Goal: Check status

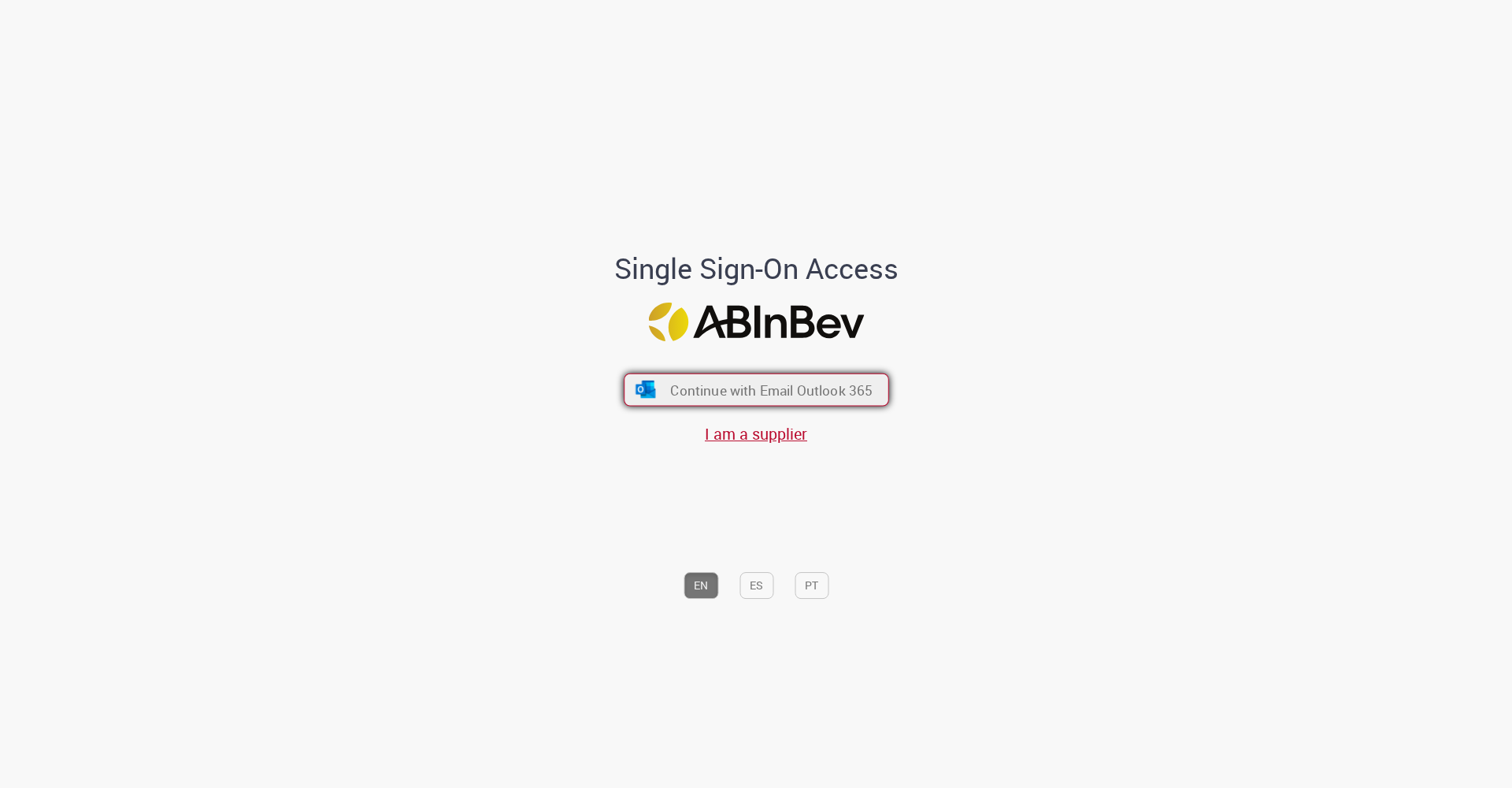
click at [703, 400] on button "Continue with Email Outlook 365" at bounding box center [756, 390] width 266 height 33
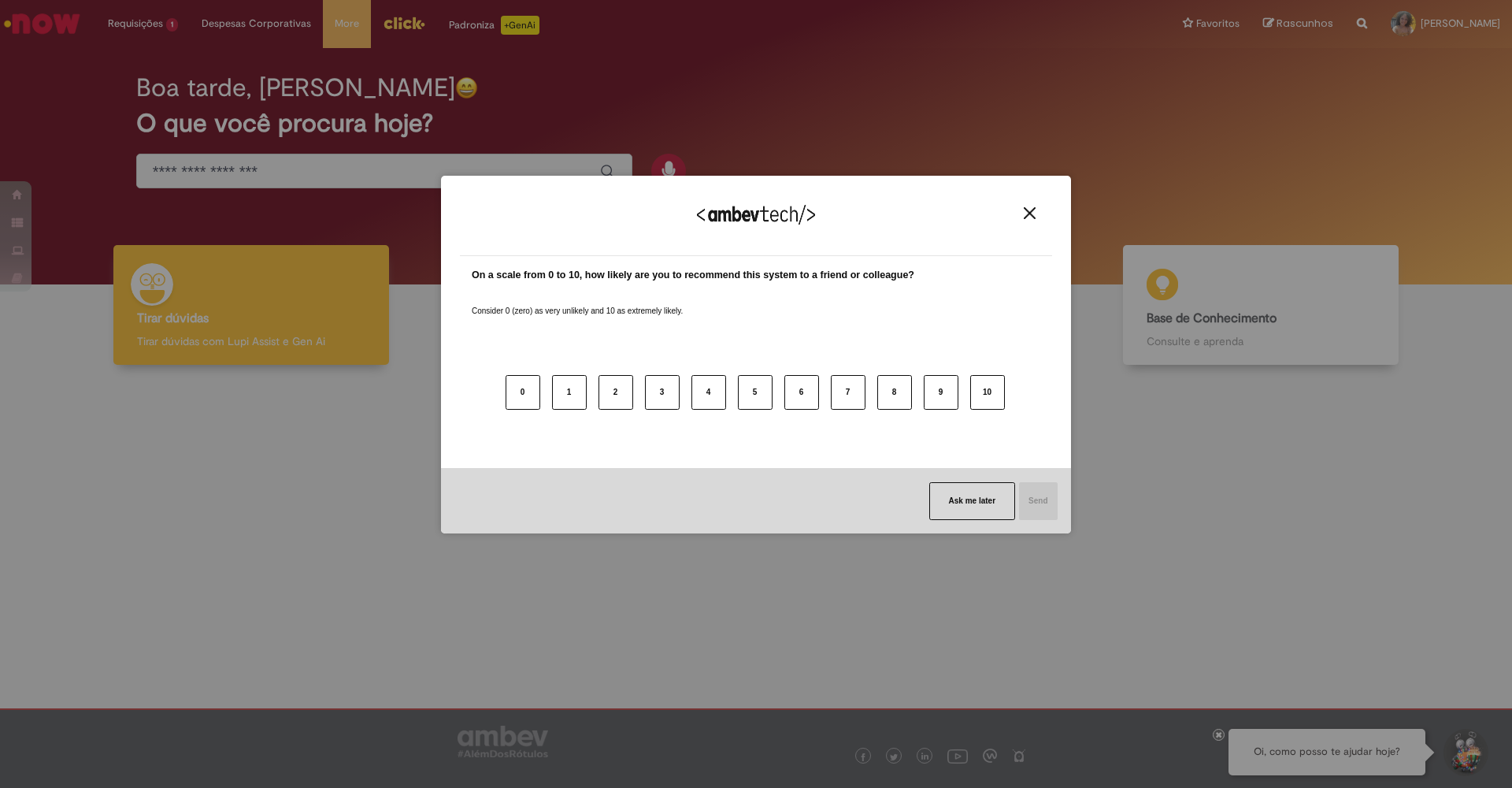
click at [1028, 214] on img "Close" at bounding box center [1029, 213] width 12 height 12
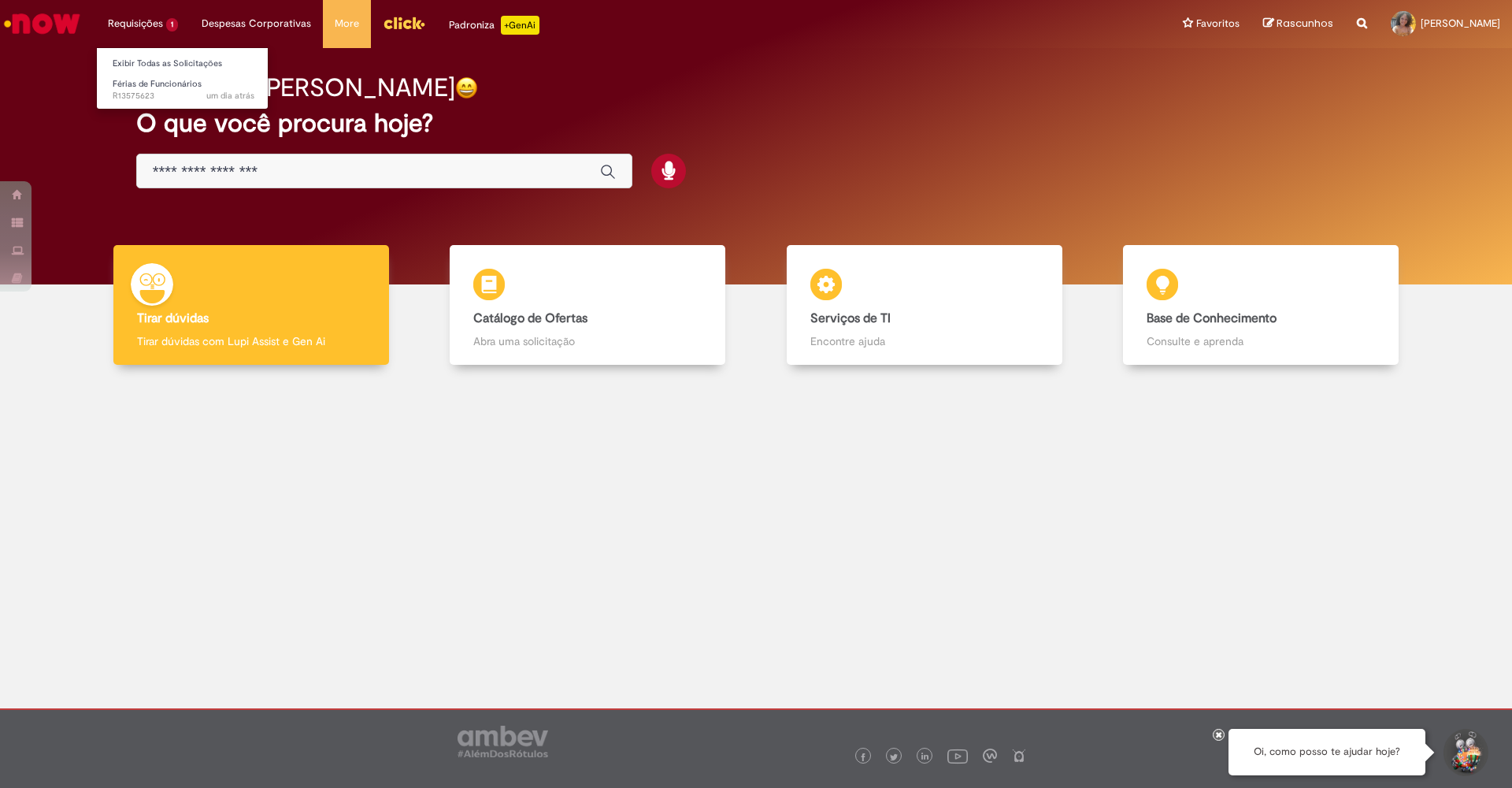
click at [142, 28] on li "Requisições 1 Exibir Todas as Solicitações Férias de Funcionários um dia atrás …" at bounding box center [143, 24] width 94 height 48
click at [143, 95] on span "um dia atrás um dia atrás R13575623" at bounding box center [183, 96] width 142 height 13
click at [141, 87] on span "Férias de Funcionários" at bounding box center [158, 84] width 89 height 12
click at [142, 87] on span "Férias de Funcionários" at bounding box center [158, 84] width 89 height 12
click at [142, 88] on span "Férias de Funcionários" at bounding box center [158, 84] width 89 height 12
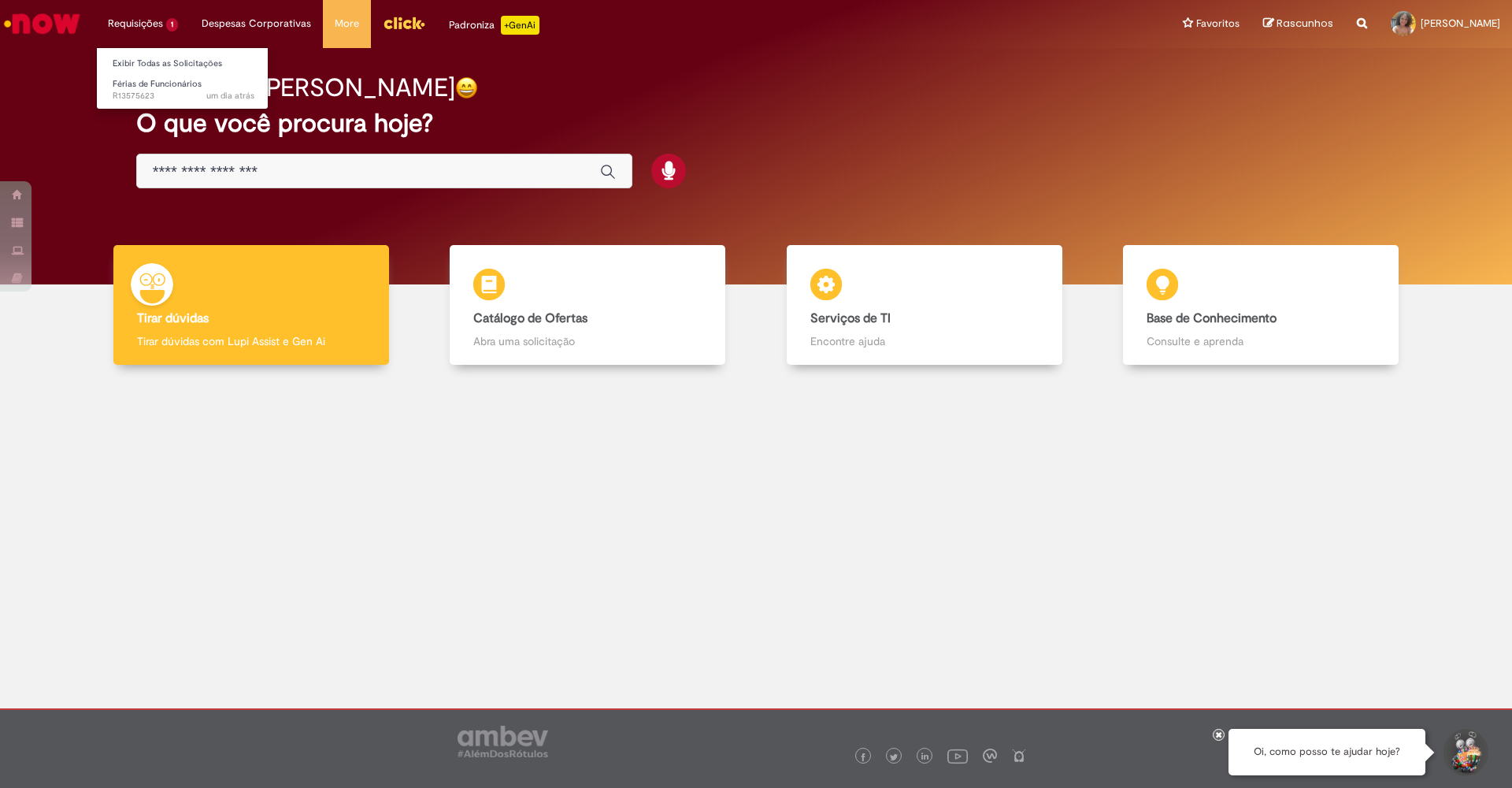
click at [143, 48] on ul "Exibir Todas as Solicitações Férias de Funcionários um dia atrás um dia atrás R…" at bounding box center [182, 78] width 172 height 62
